Goal: Navigation & Orientation: Find specific page/section

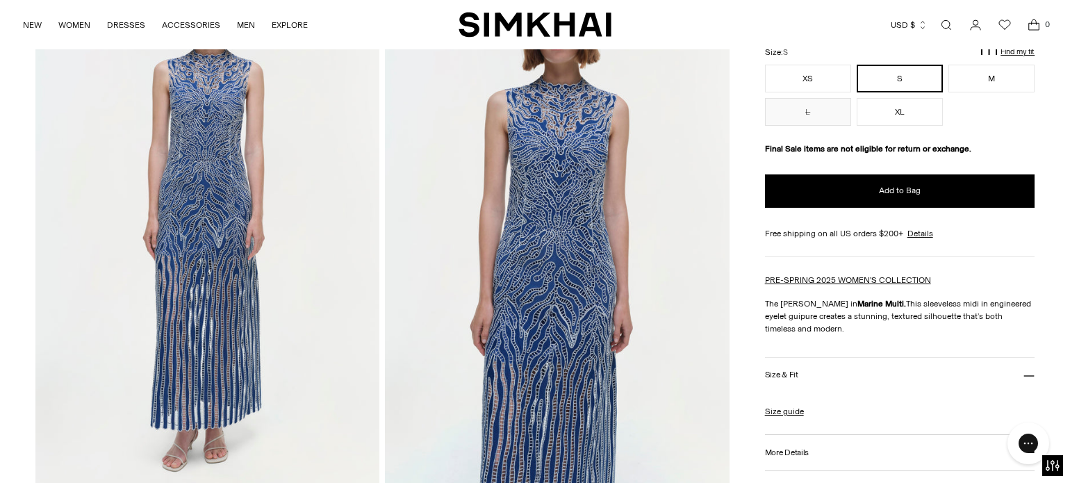
scroll to position [132, 0]
click at [845, 1] on div "NEW WOMEN New Arrivals Shop All Fall 2025 Best Sellers Signature Exclusives REA…" at bounding box center [534, 24] width 1025 height 49
click at [845, 0] on div "NEW WOMEN New Arrivals Shop All Fall 2025 Best Sellers Signature Exclusives REA…" at bounding box center [534, 24] width 1025 height 49
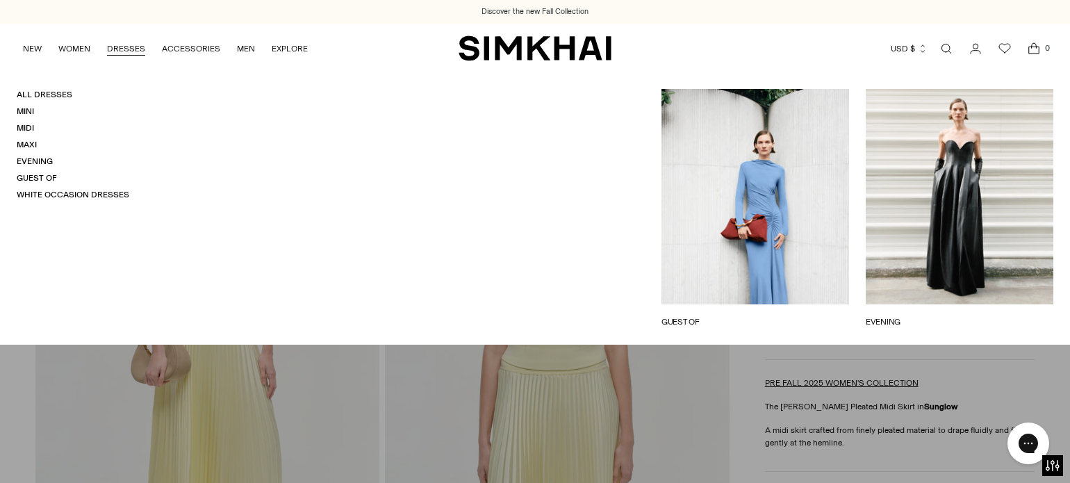
click at [126, 48] on link "DRESSES" at bounding box center [126, 48] width 38 height 31
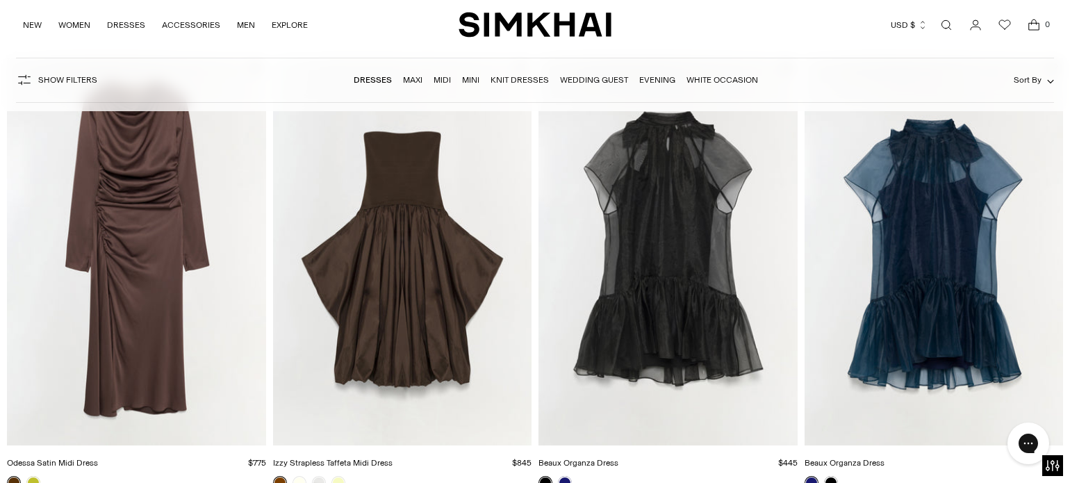
scroll to position [2462, 0]
